Goal: Find contact information: Find contact information

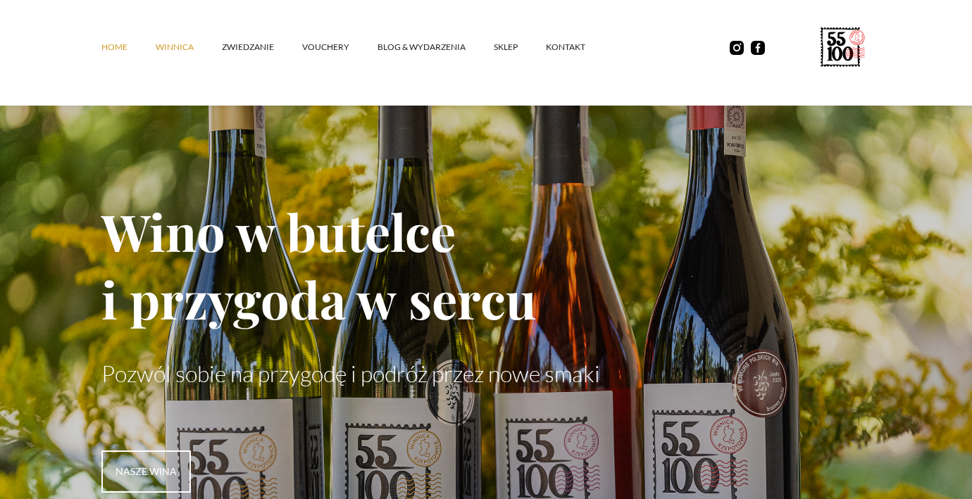
click at [194, 46] on link "winnica" at bounding box center [189, 47] width 66 height 42
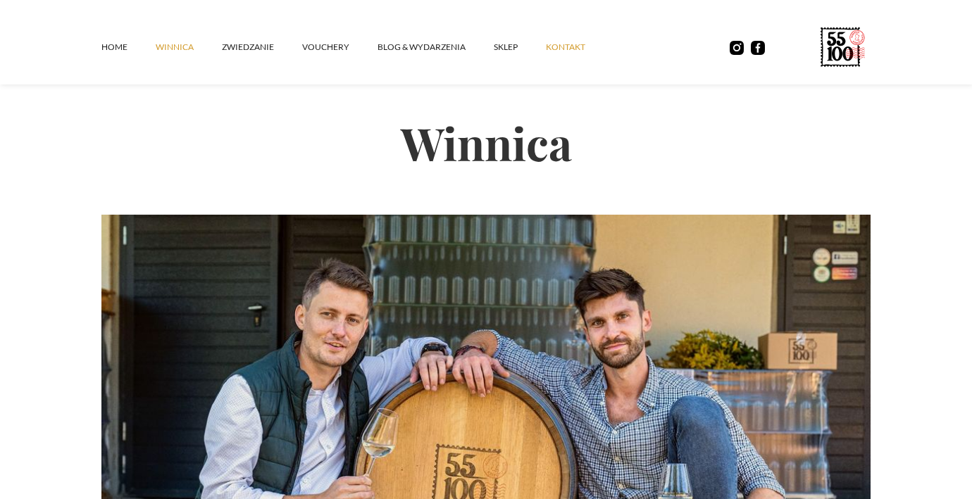
click at [574, 40] on link "kontakt" at bounding box center [580, 47] width 68 height 42
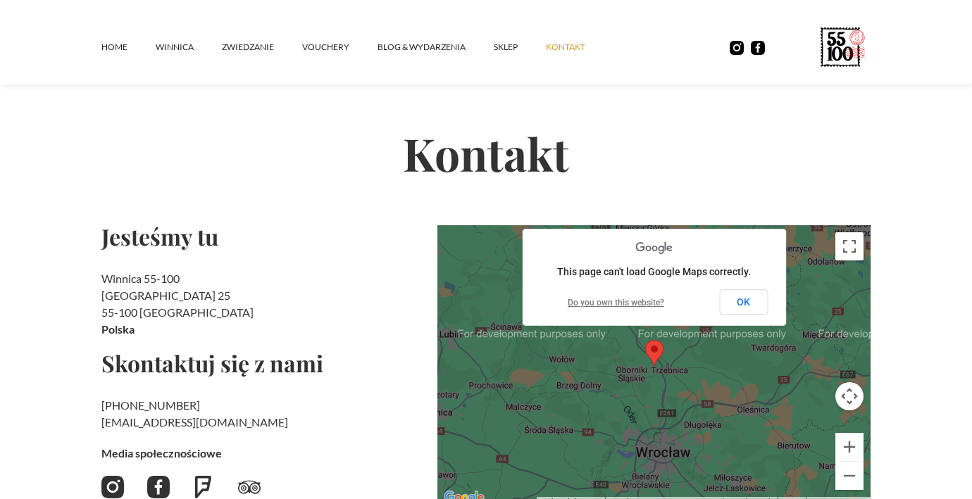
scroll to position [85, 0]
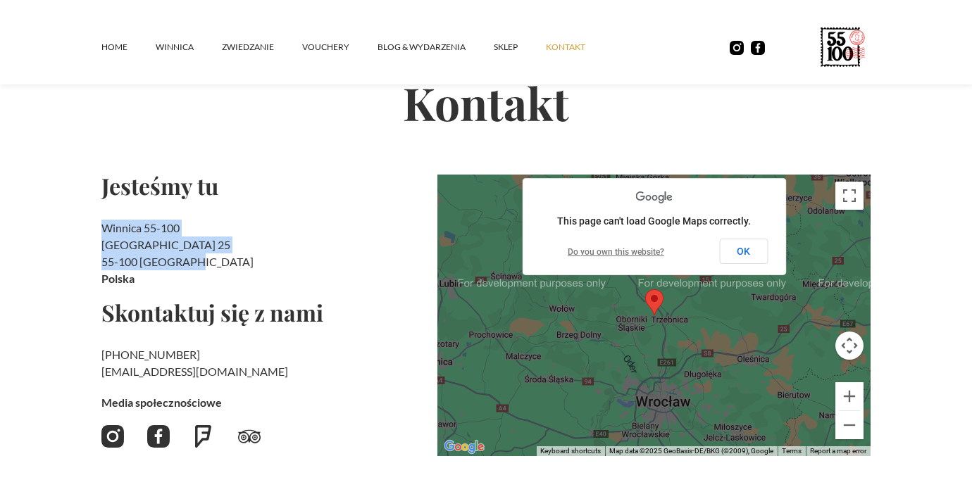
drag, startPoint x: 189, startPoint y: 262, endPoint x: 80, endPoint y: 230, distance: 113.2
click at [80, 230] on section "Kontakt Jesteśmy tu Winnica 55-100 Rzepotowice 25 55-100 Trzebnica Polska Skont…" at bounding box center [486, 258] width 972 height 597
copy h2 "Winnica 55-100 Rzepotowice 25 55-100 Trzebnica"
click at [161, 254] on h2 "Winnica 55-100 Rzepotowice 25 55-100 Trzebnica Polska" at bounding box center [263, 254] width 325 height 68
drag, startPoint x: 103, startPoint y: 228, endPoint x: 186, endPoint y: 259, distance: 88.7
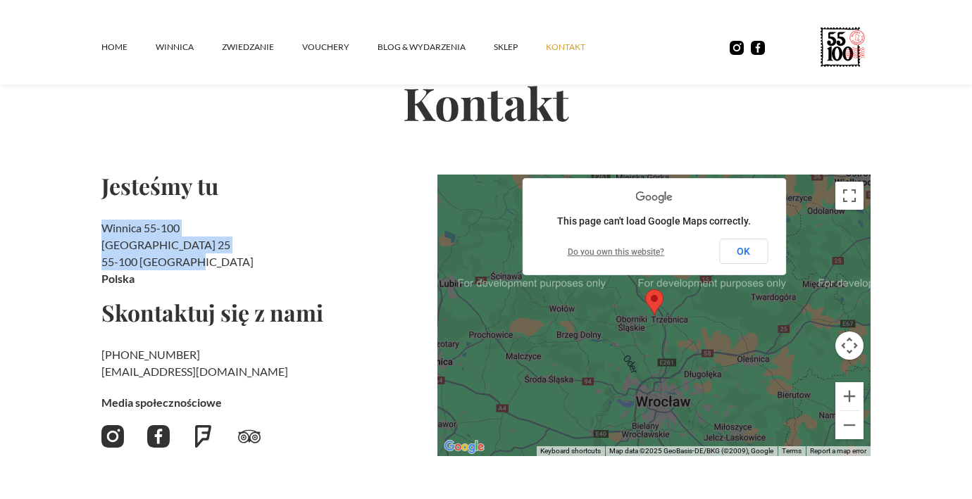
click at [189, 263] on h2 "Winnica 55-100 Rzepotowice 25 55-100 Trzebnica Polska" at bounding box center [263, 254] width 325 height 68
copy h2 "Winnica 55-100 Rzepotowice 25 55-100 Trzebnica"
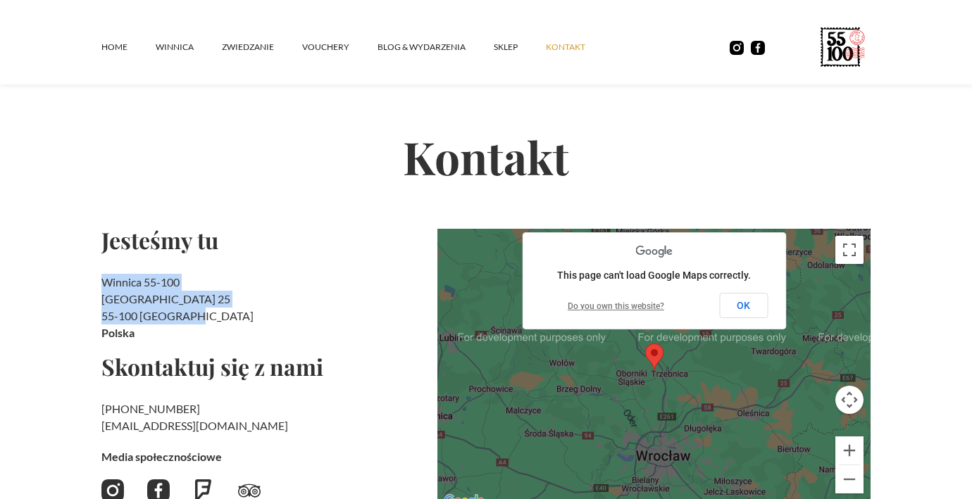
scroll to position [29, 0]
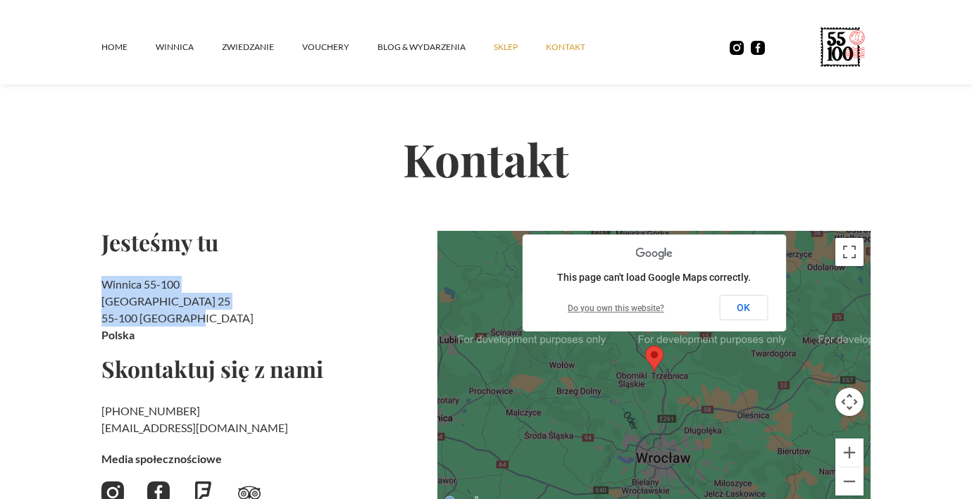
click at [512, 44] on link "SKLEP" at bounding box center [520, 47] width 52 height 42
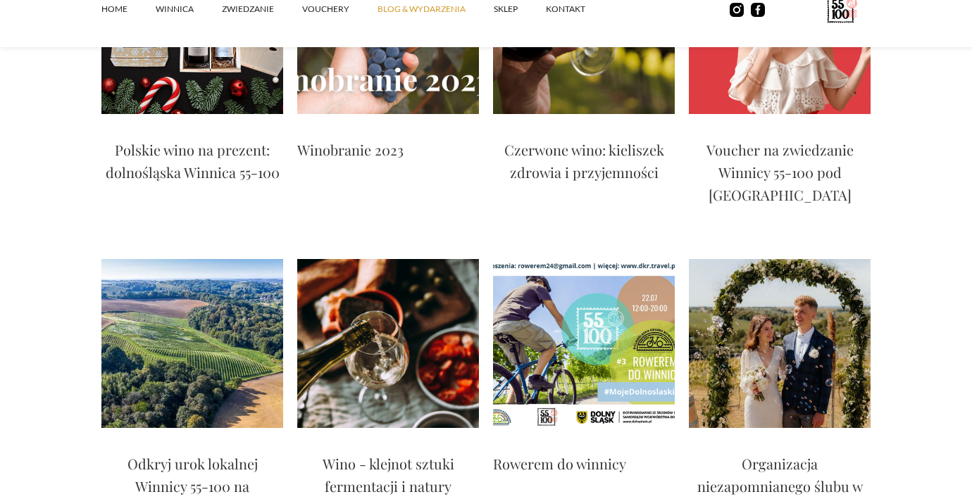
scroll to position [1997, 0]
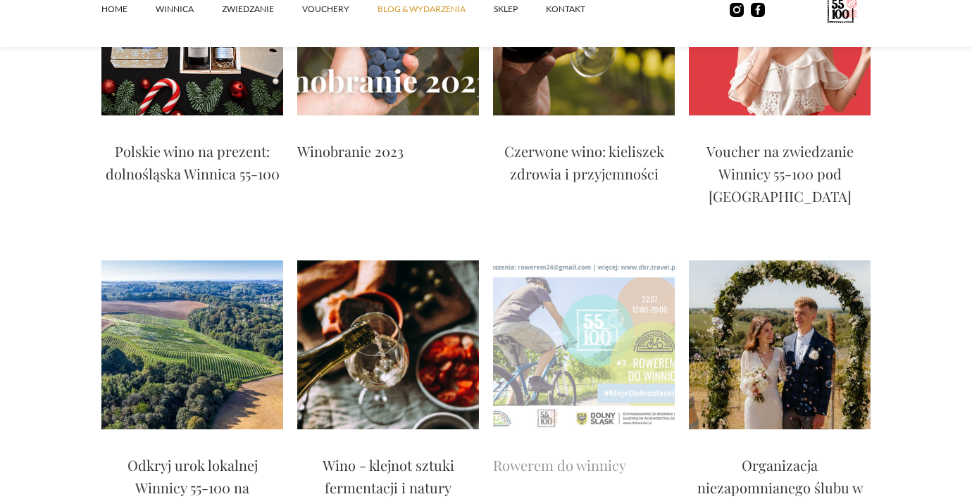
click at [587, 261] on img at bounding box center [584, 345] width 182 height 169
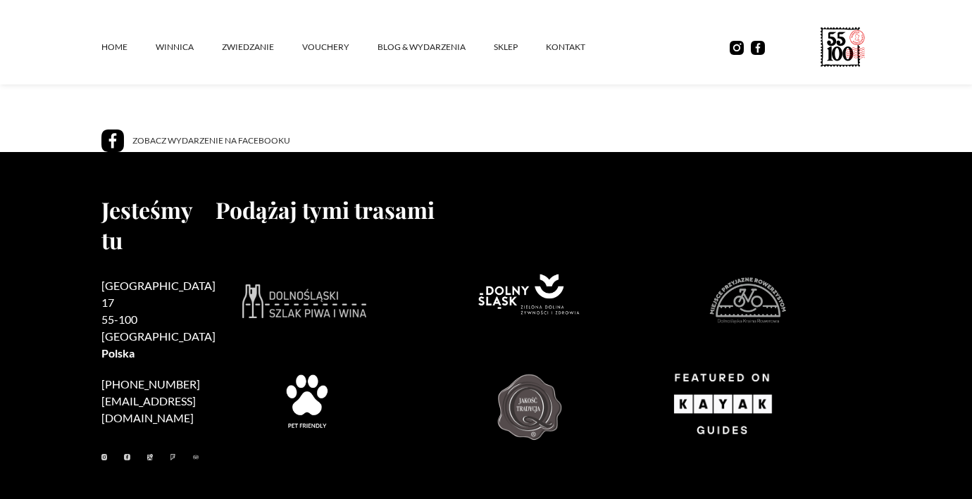
scroll to position [2181, 0]
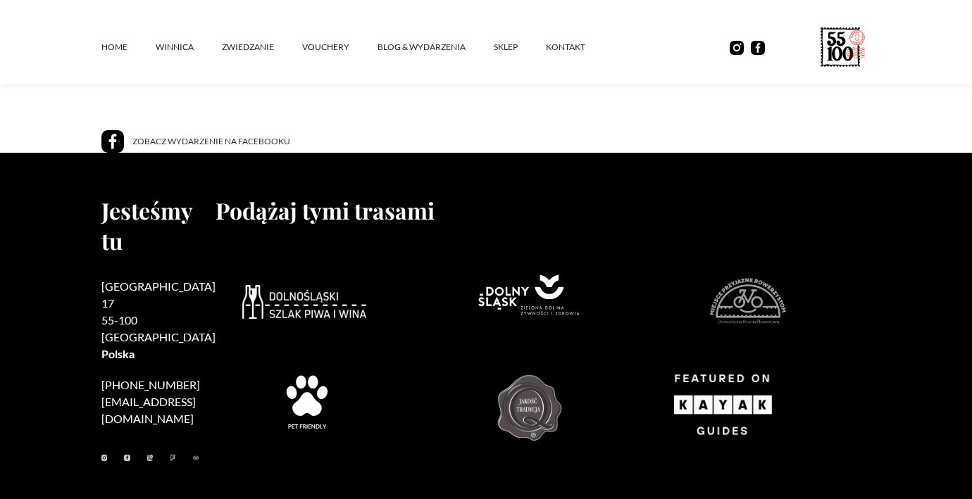
click at [280, 285] on img at bounding box center [304, 302] width 124 height 34
